Goal: Transaction & Acquisition: Purchase product/service

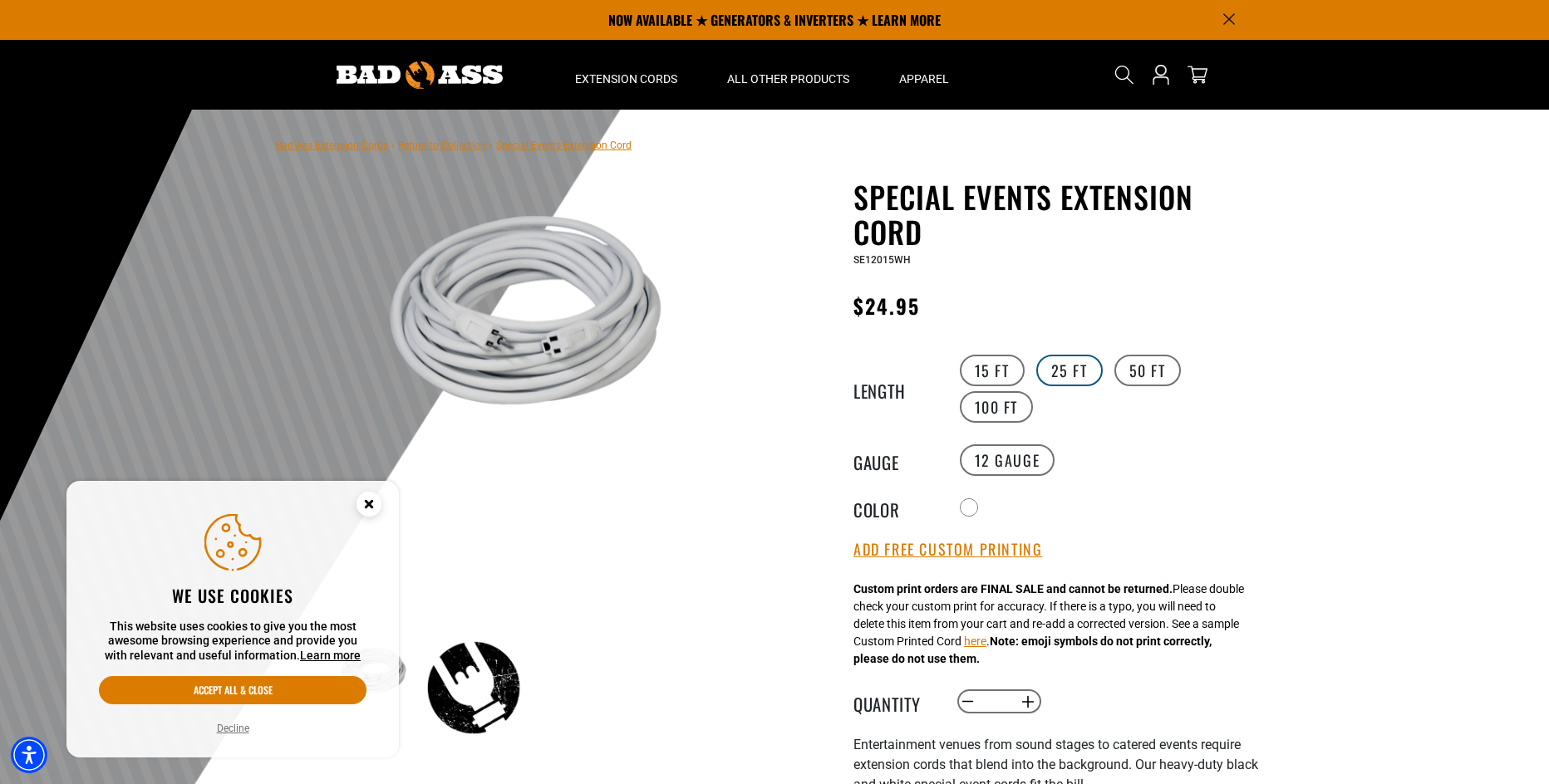
click at [1053, 371] on label "25 FT" at bounding box center [1069, 371] width 67 height 32
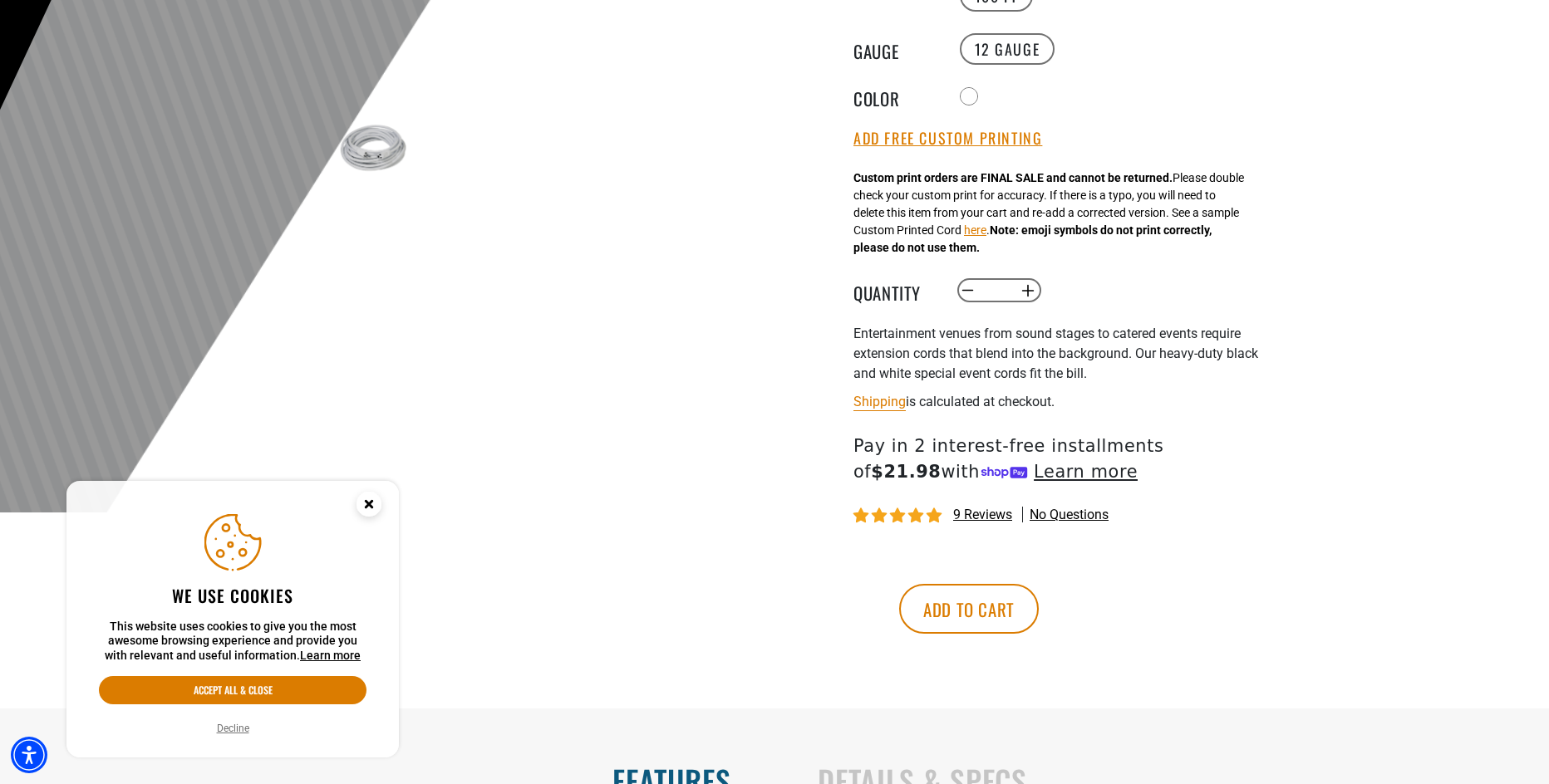
scroll to position [415, 0]
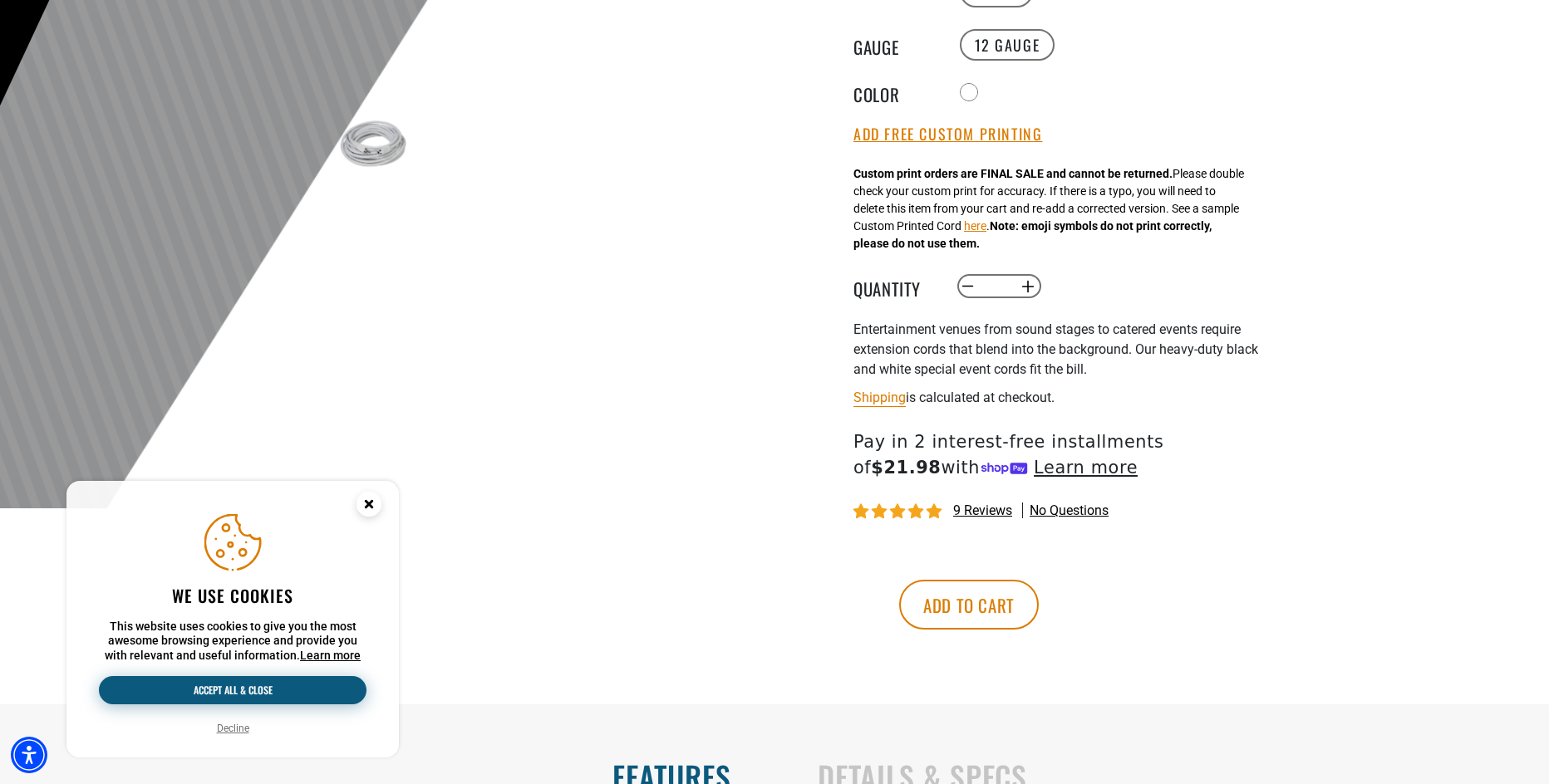
click at [239, 682] on button "Accept all & close" at bounding box center [232, 690] width 267 height 28
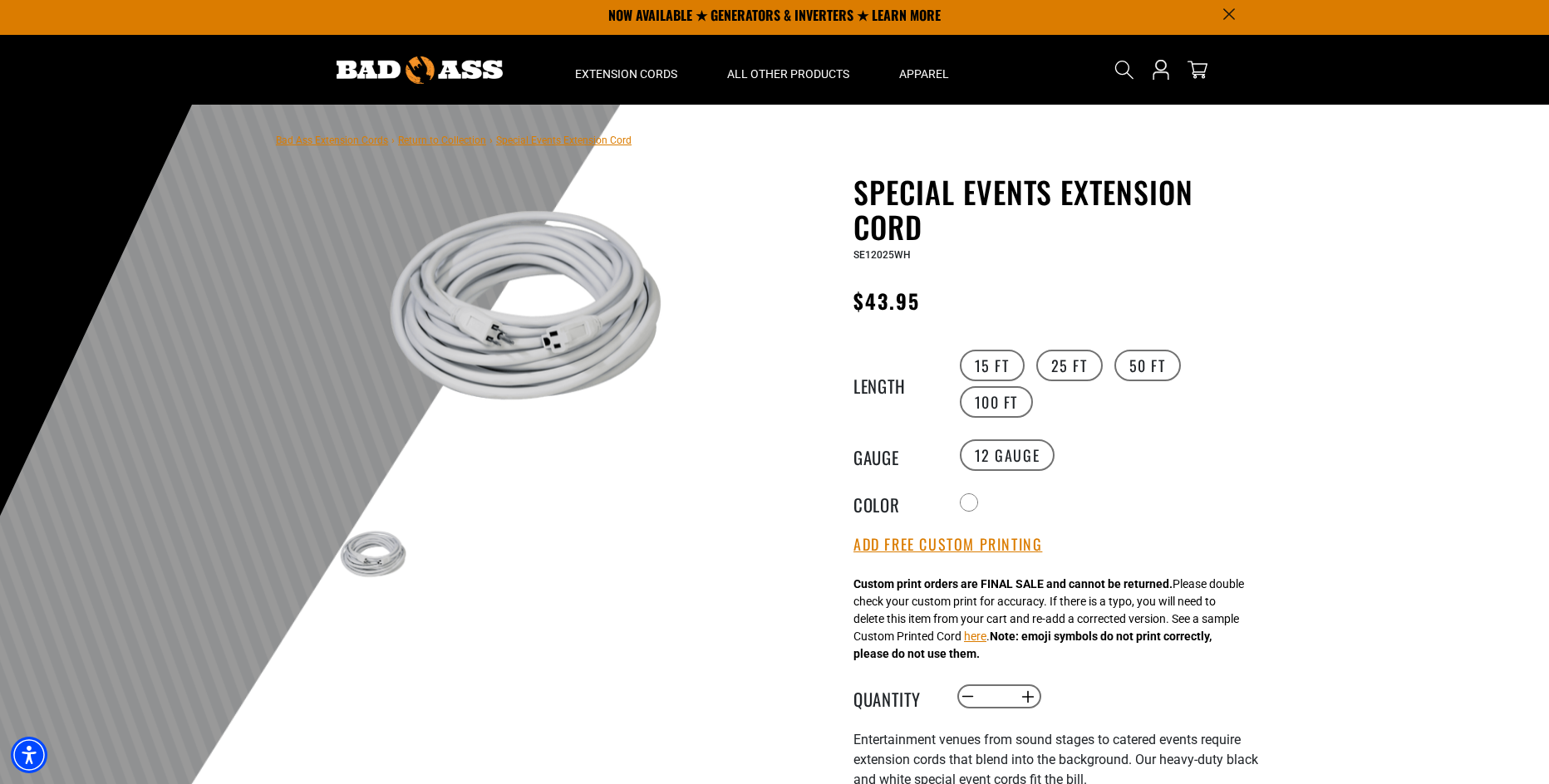
scroll to position [0, 0]
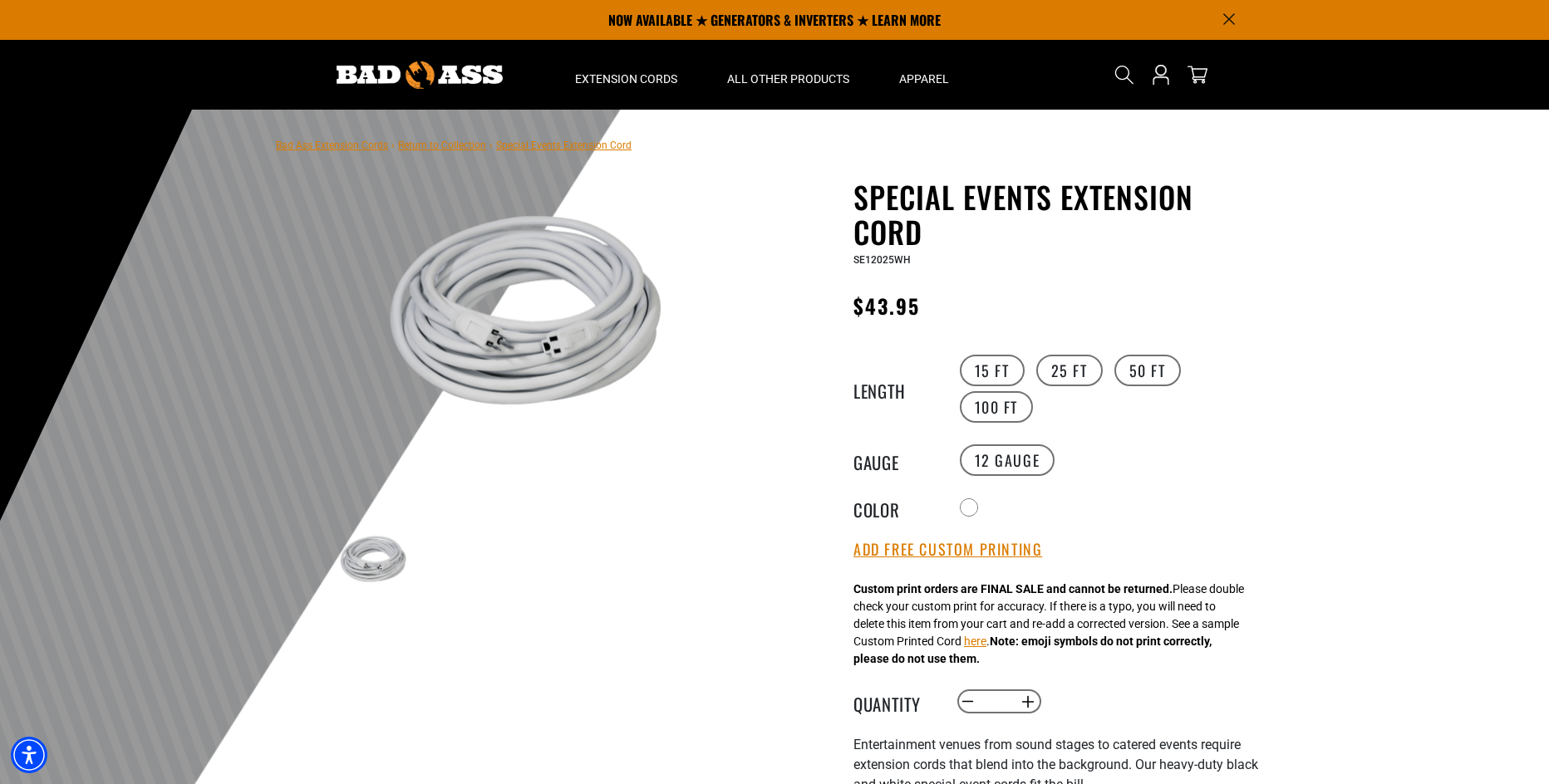
click at [411, 142] on link "Return to Collection" at bounding box center [442, 145] width 89 height 12
click at [381, 144] on link "Bad Ass Extension Cords" at bounding box center [331, 145] width 112 height 12
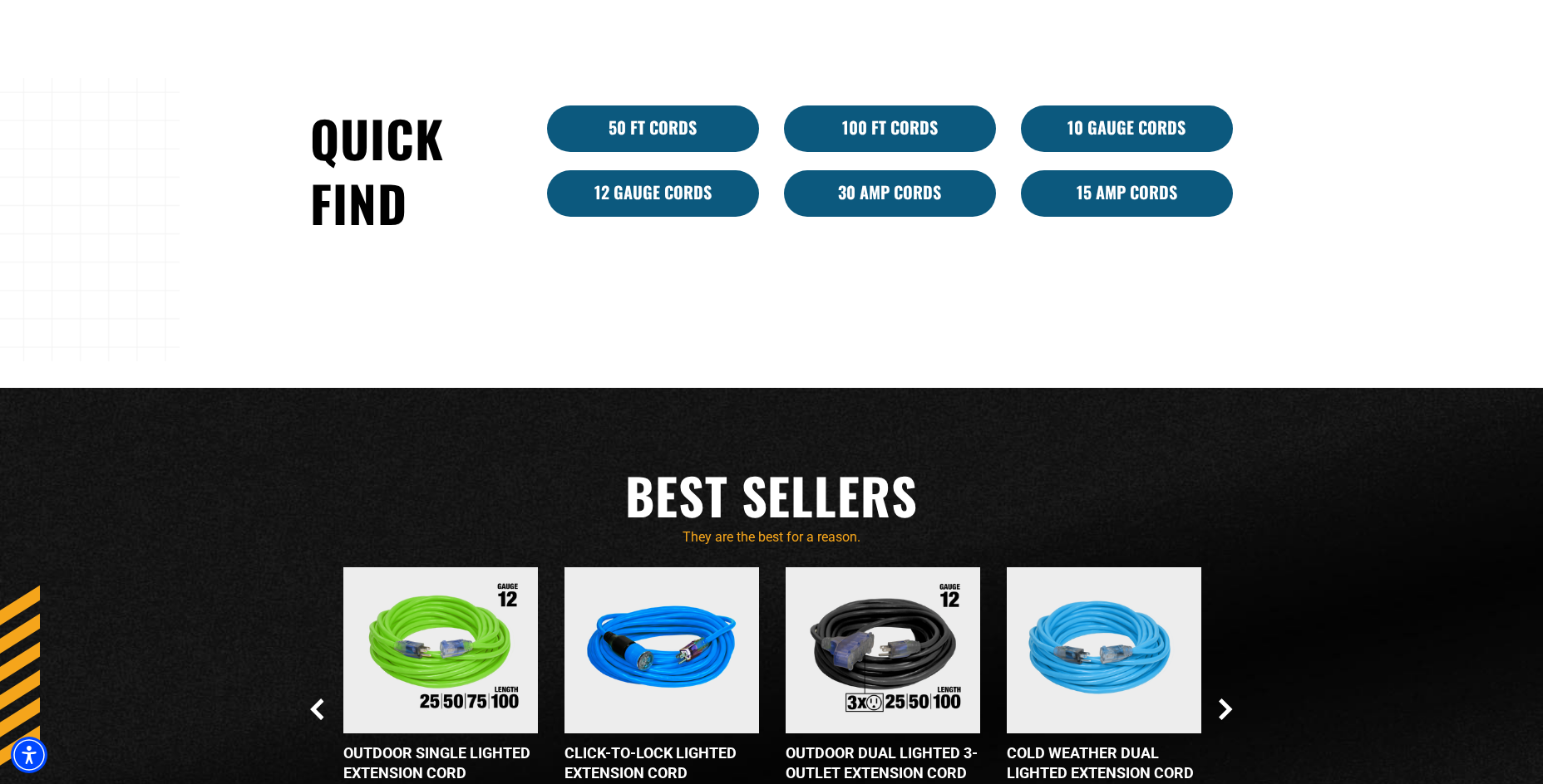
scroll to position [1247, 0]
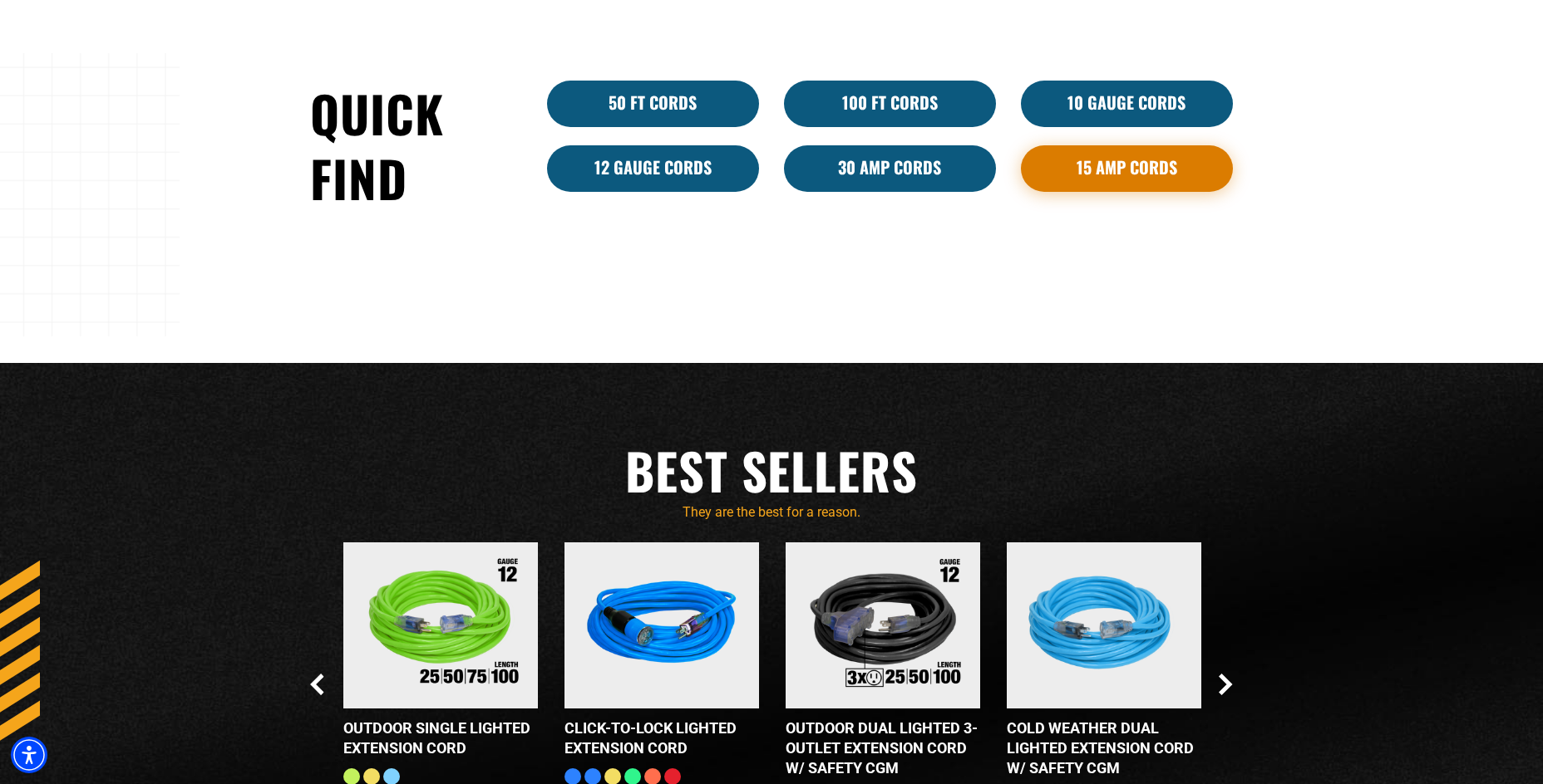
click at [1068, 163] on link "15 Amp Cords" at bounding box center [1127, 168] width 212 height 47
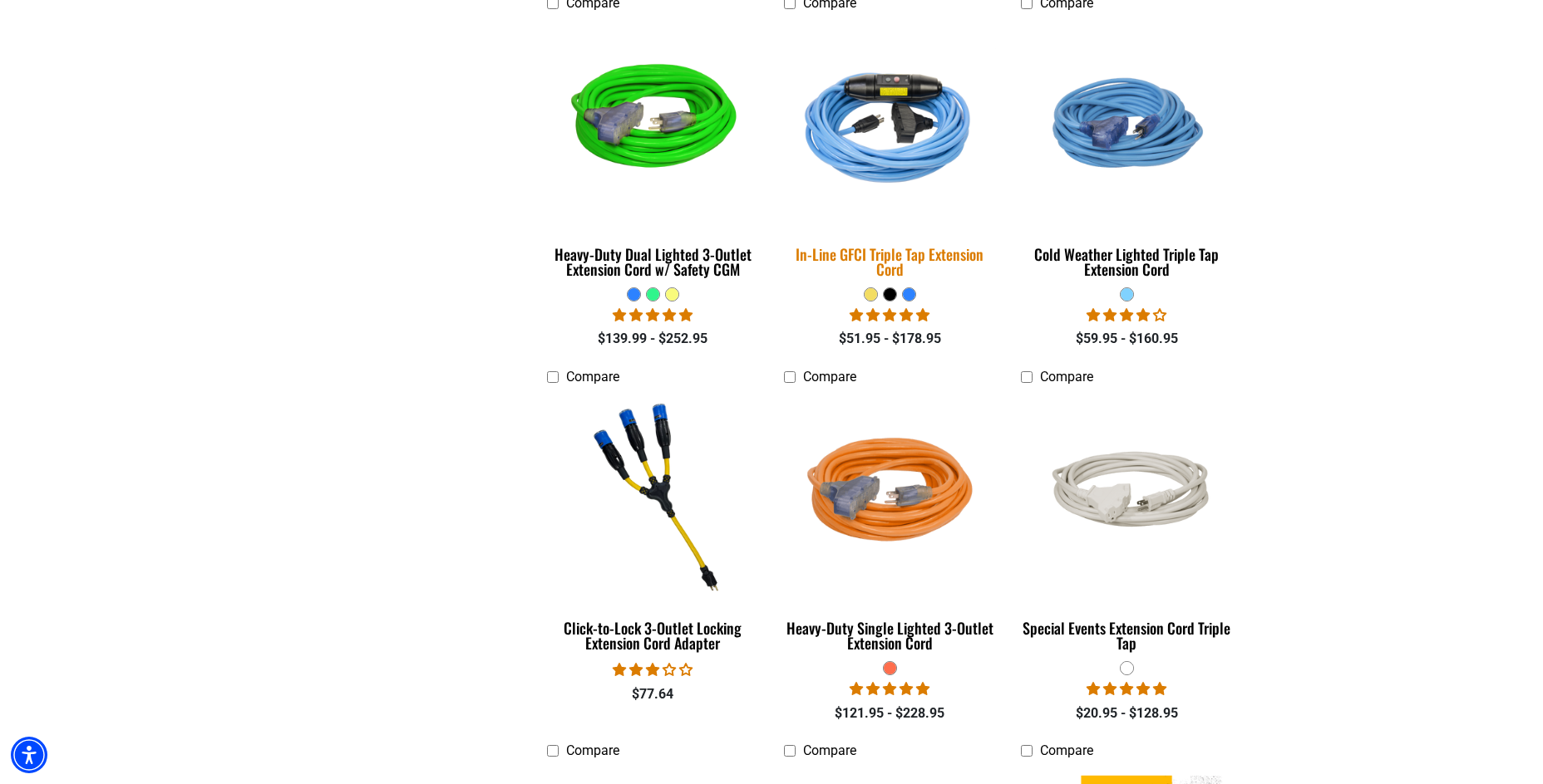
scroll to position [3158, 0]
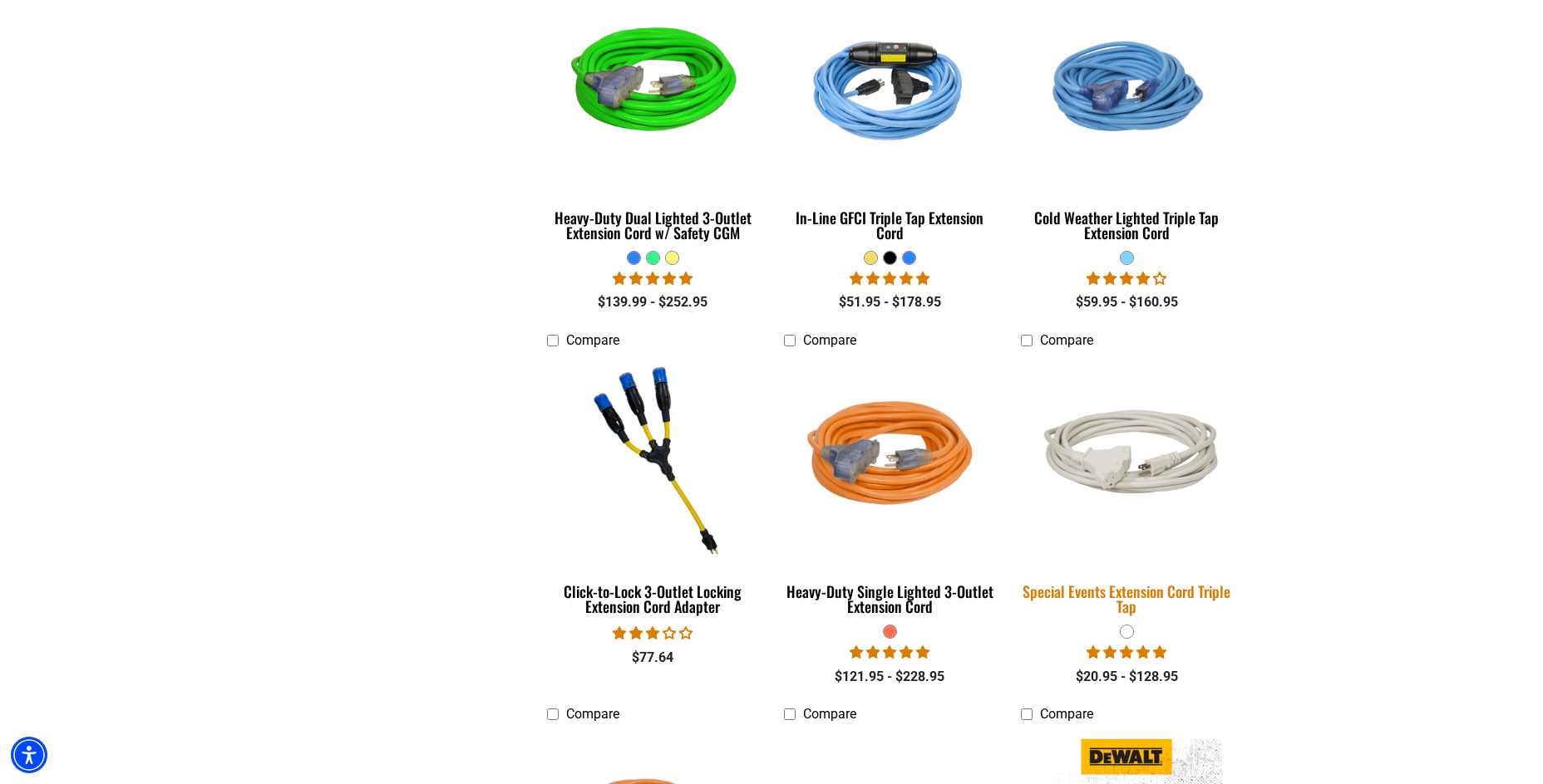
click at [1168, 554] on div at bounding box center [1127, 461] width 212 height 208
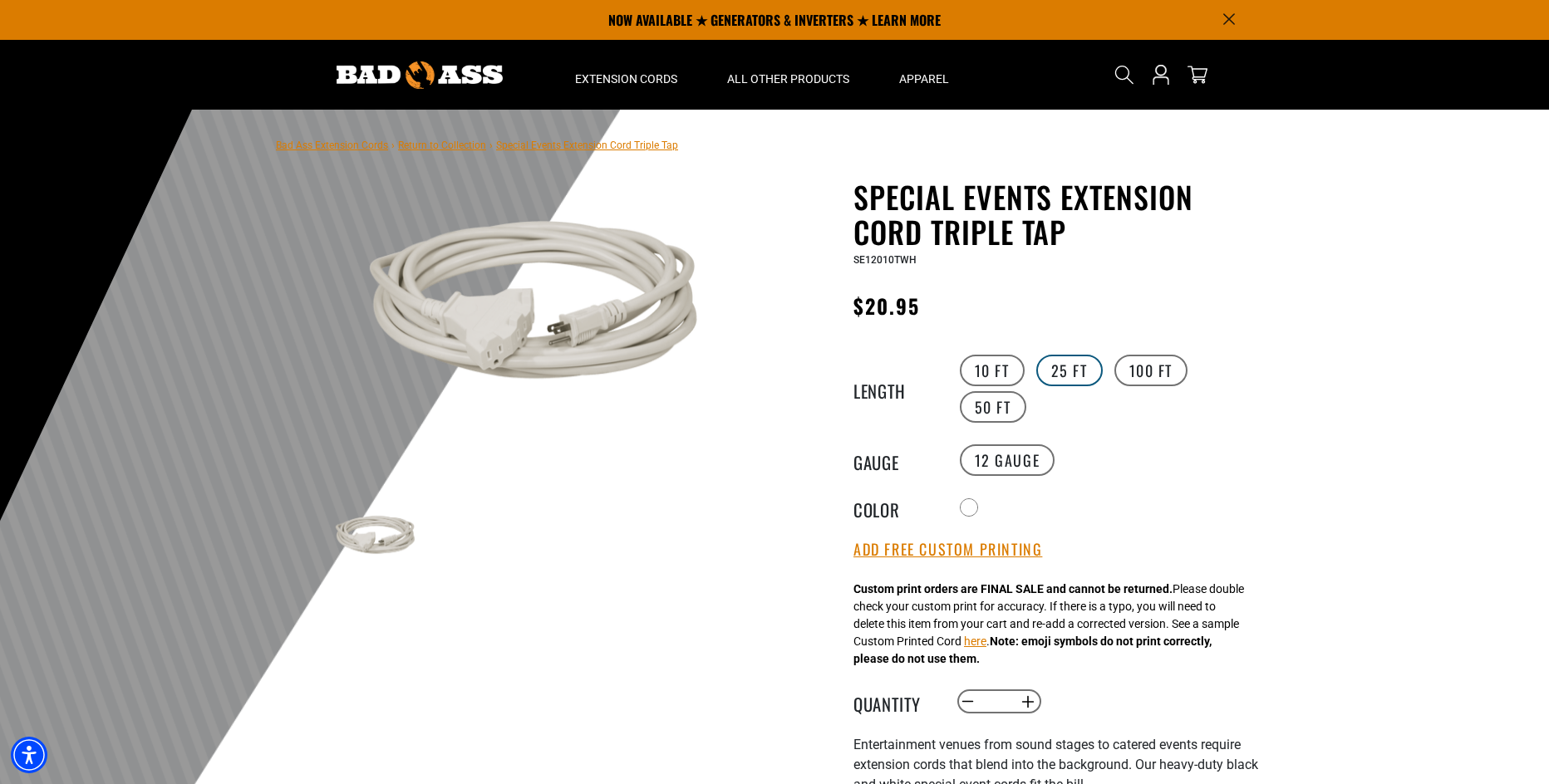
click at [1049, 380] on label "25 FT" at bounding box center [1069, 371] width 67 height 32
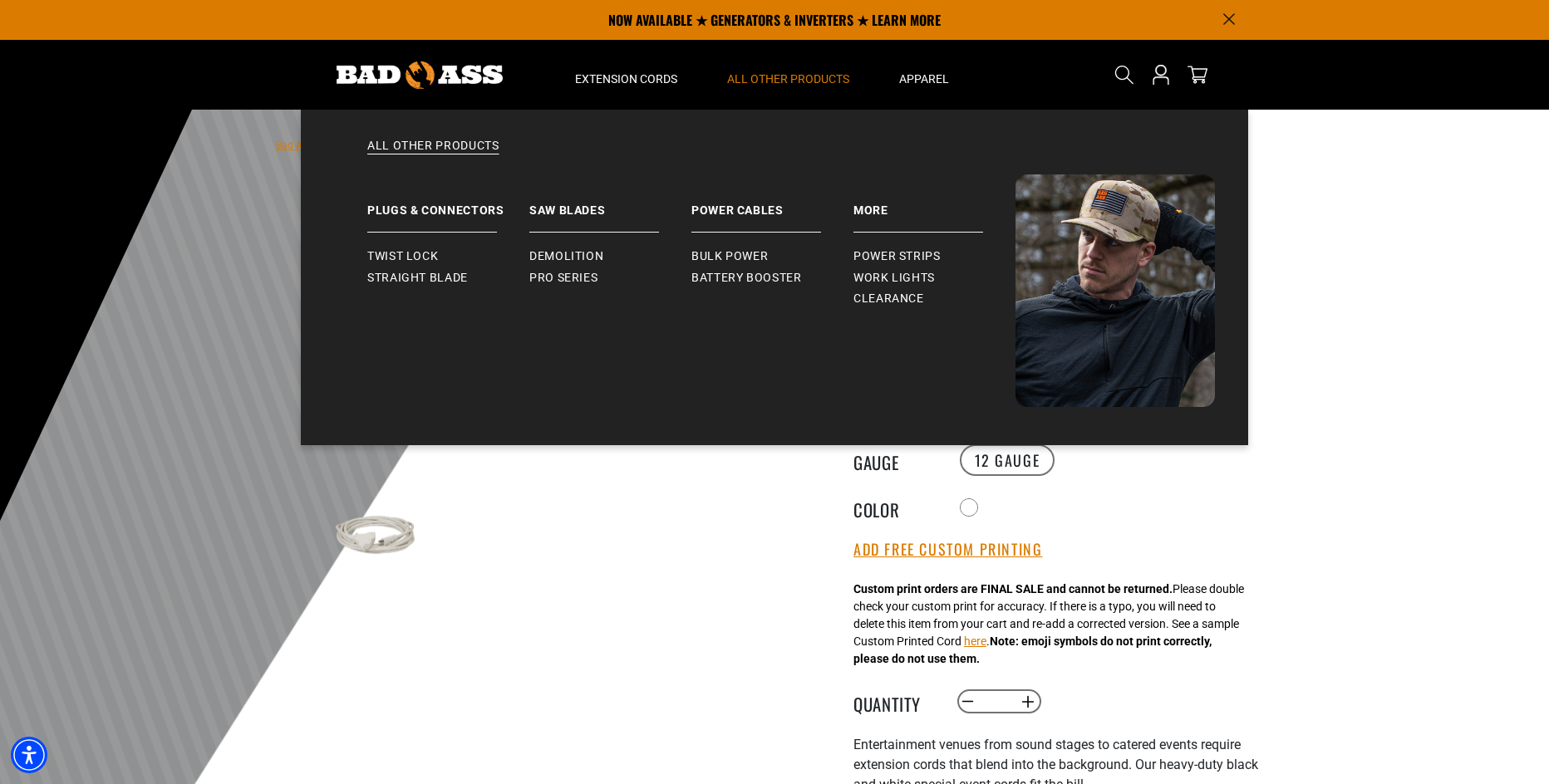
click at [785, 71] on span "All Other Products" at bounding box center [789, 78] width 122 height 15
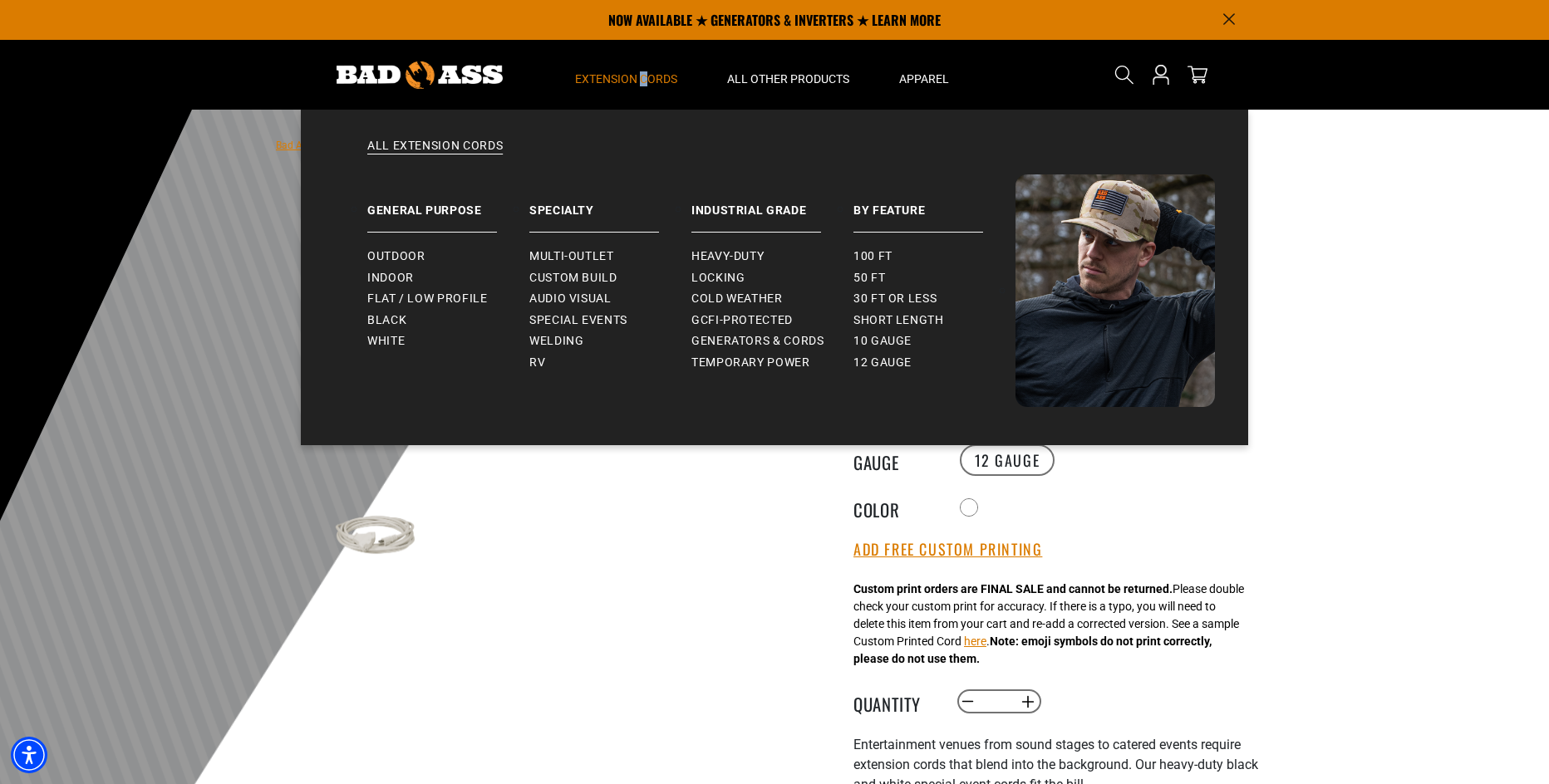
click at [645, 72] on span "Extension Cords" at bounding box center [626, 78] width 102 height 15
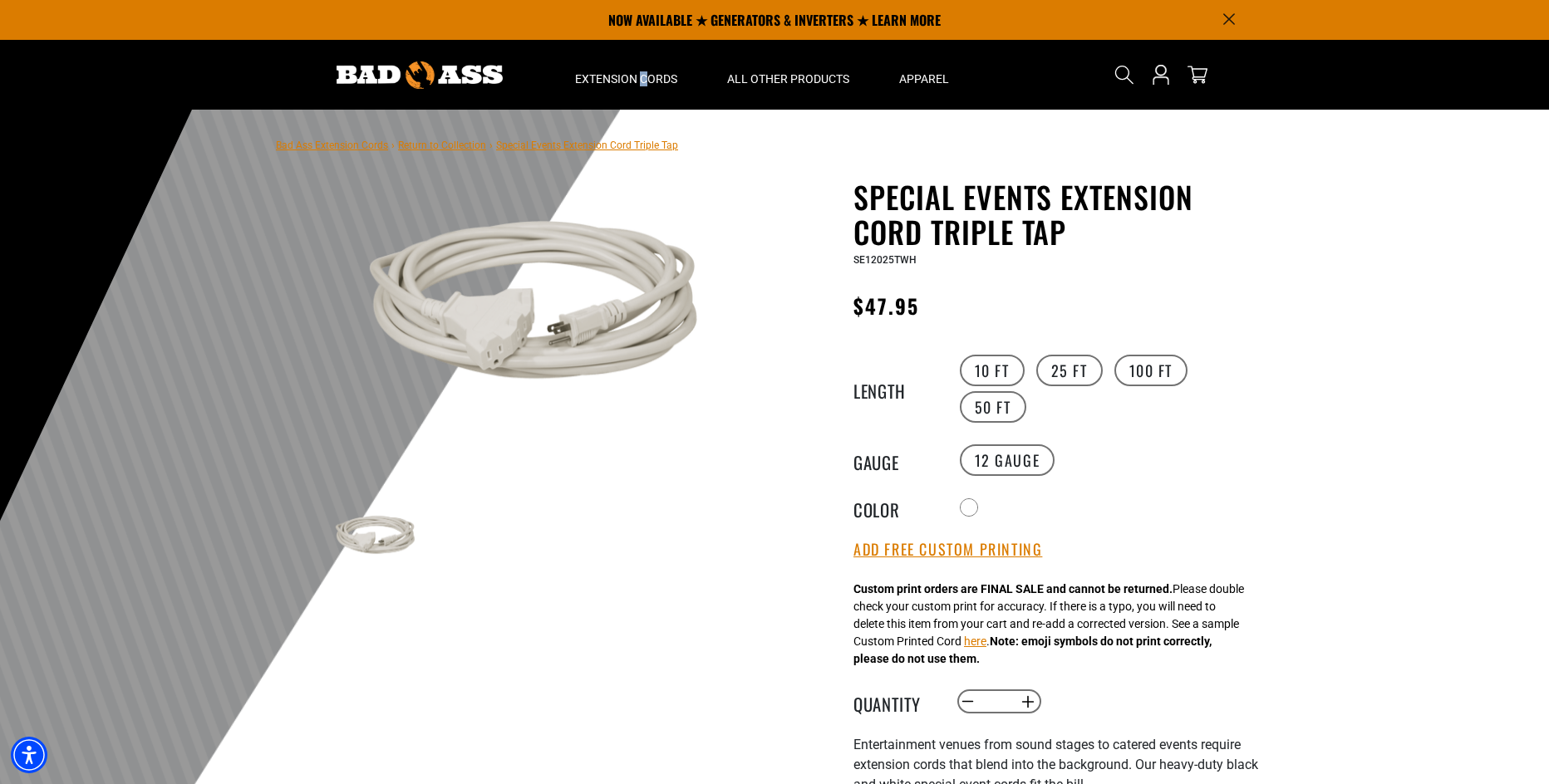
click at [474, 152] on link "Return to Collection" at bounding box center [442, 145] width 89 height 12
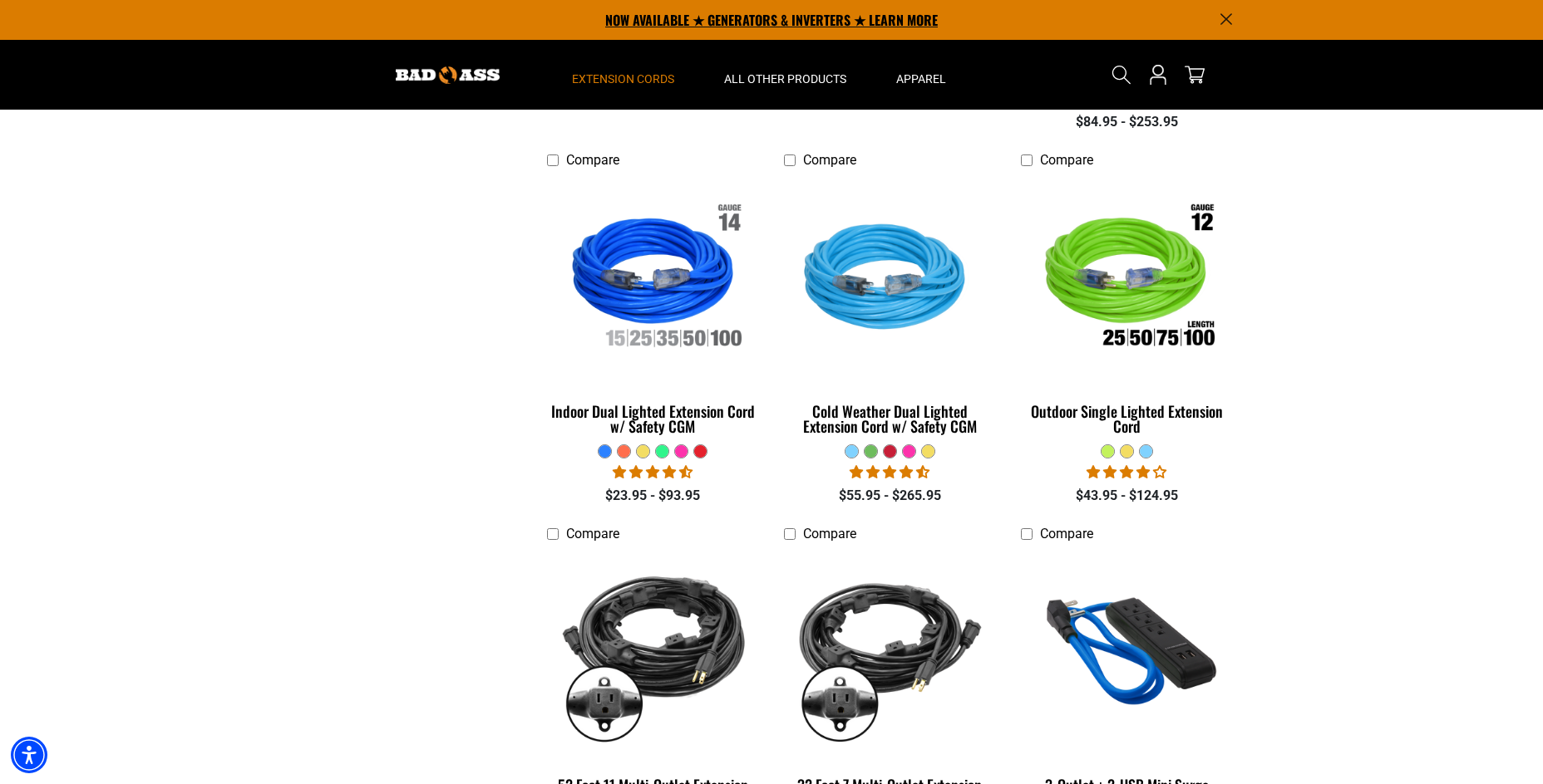
scroll to position [1081, 0]
